Goal: Task Accomplishment & Management: Use online tool/utility

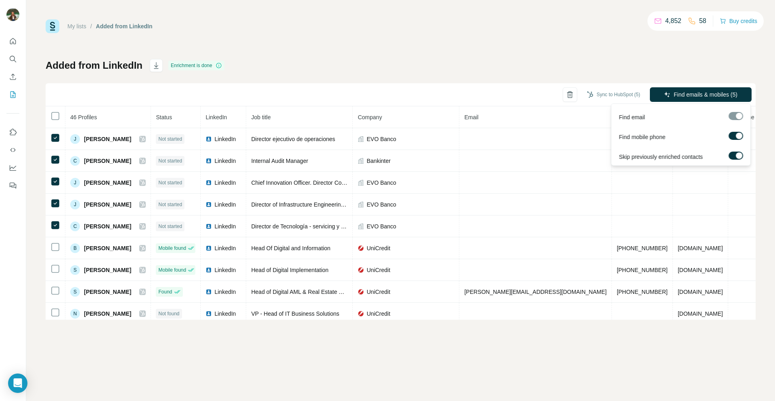
click at [736, 135] on div at bounding box center [739, 135] width 6 height 6
click at [736, 135] on div at bounding box center [733, 135] width 6 height 6
click at [699, 97] on span "Find emails & mobiles (5)" at bounding box center [706, 94] width 64 height 8
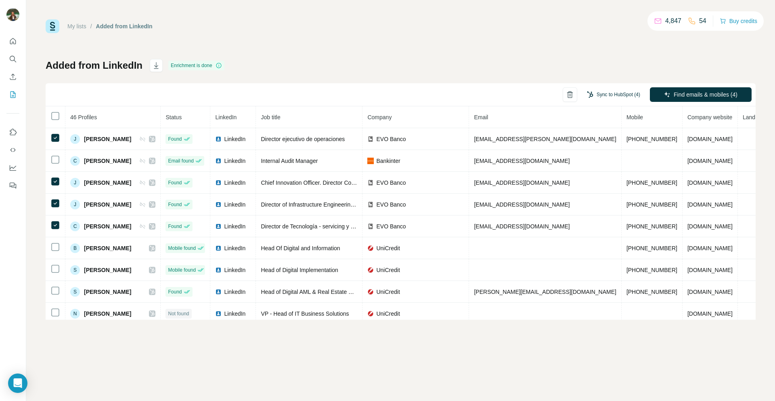
click at [601, 92] on button "Sync to HubSpot (4)" at bounding box center [614, 94] width 65 height 12
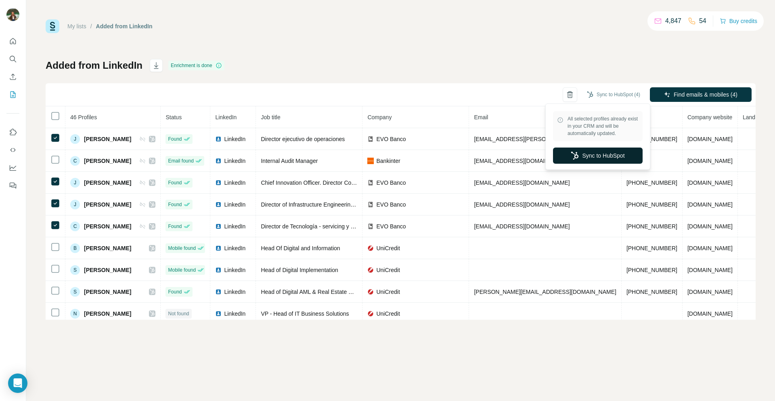
click at [601, 159] on button "Sync to HubSpot" at bounding box center [598, 155] width 90 height 16
